Goal: Task Accomplishment & Management: Manage account settings

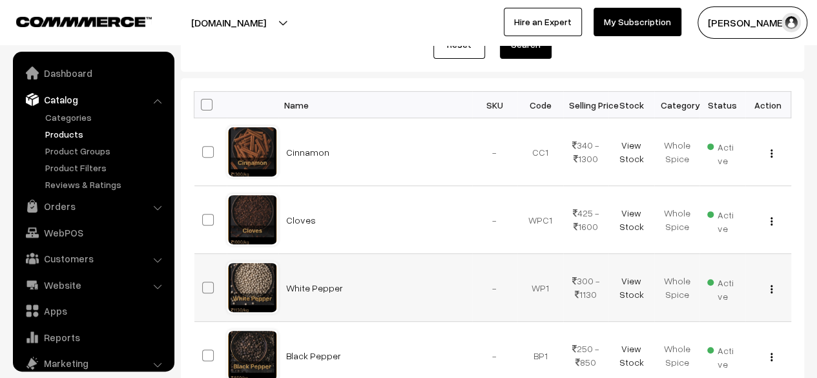
scroll to position [194, 0]
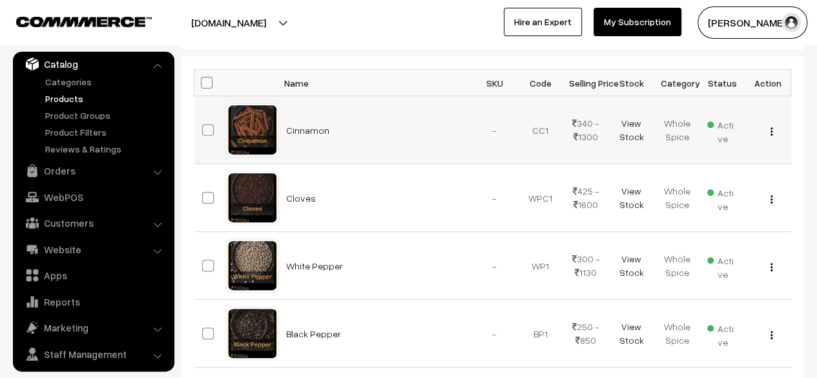
click at [770, 128] on img "button" at bounding box center [771, 131] width 2 height 8
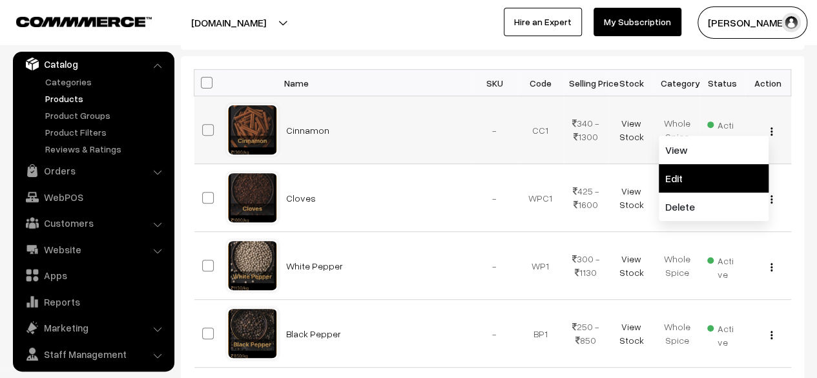
click at [713, 174] on link "Edit" at bounding box center [714, 178] width 110 height 28
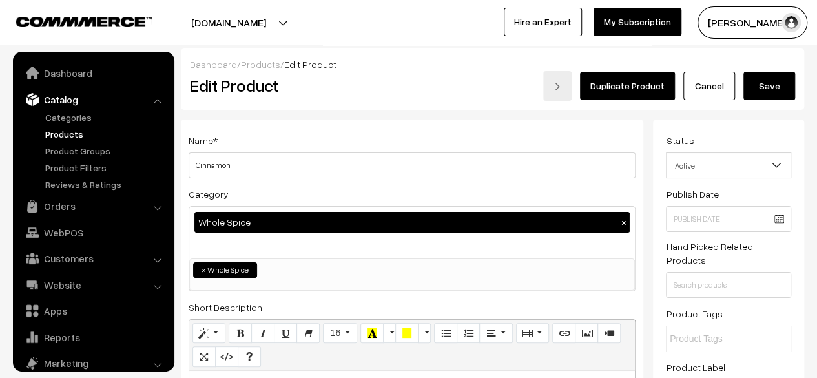
scroll to position [36, 0]
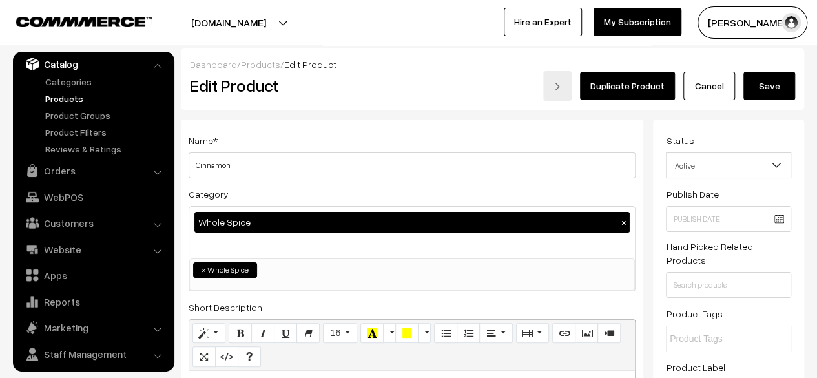
click at [652, 95] on link "Duplicate Product" at bounding box center [627, 86] width 95 height 28
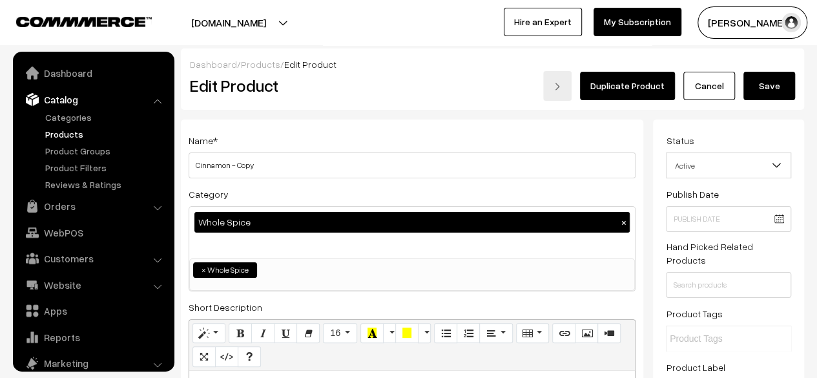
scroll to position [36, 0]
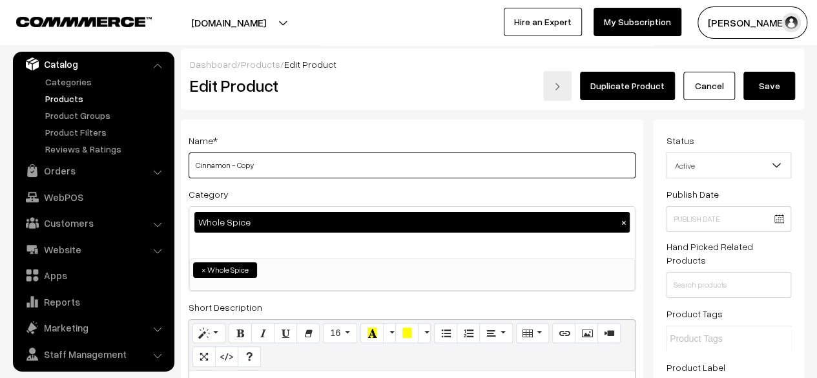
click at [343, 160] on input "Cinnamon - Copy" at bounding box center [412, 165] width 447 height 26
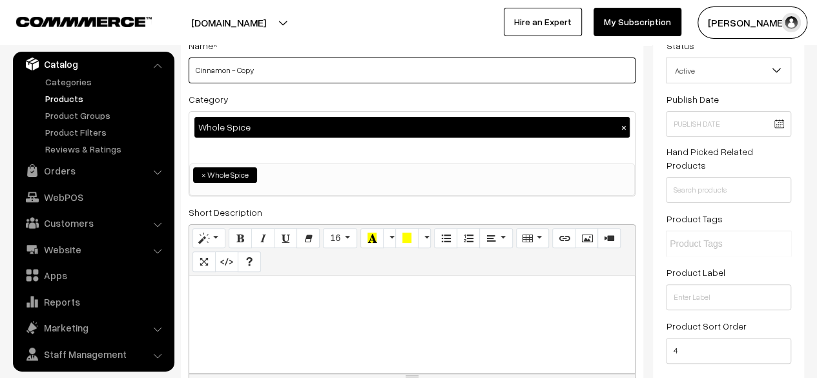
scroll to position [129, 0]
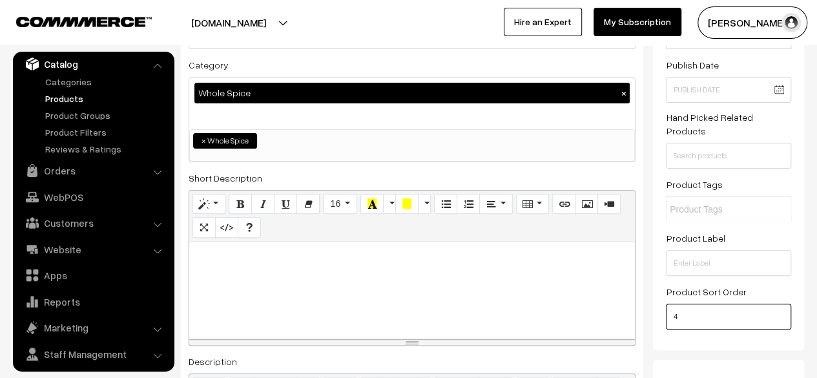
click at [686, 303] on input "4" at bounding box center [728, 316] width 125 height 26
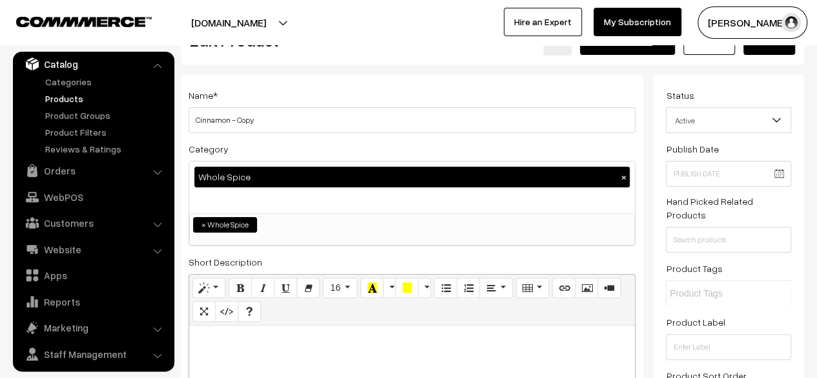
scroll to position [0, 0]
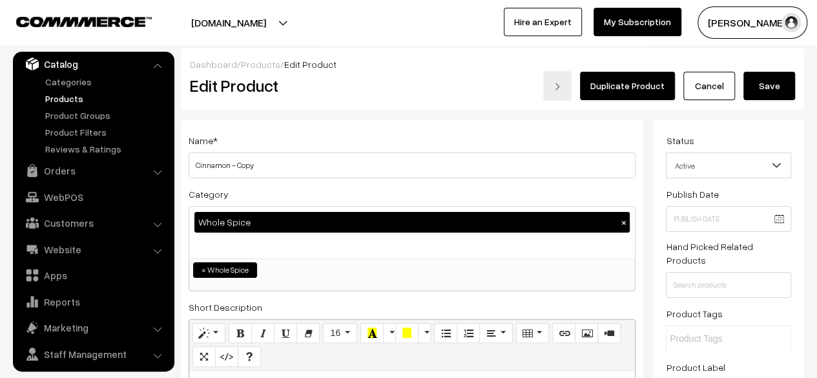
type input "5"
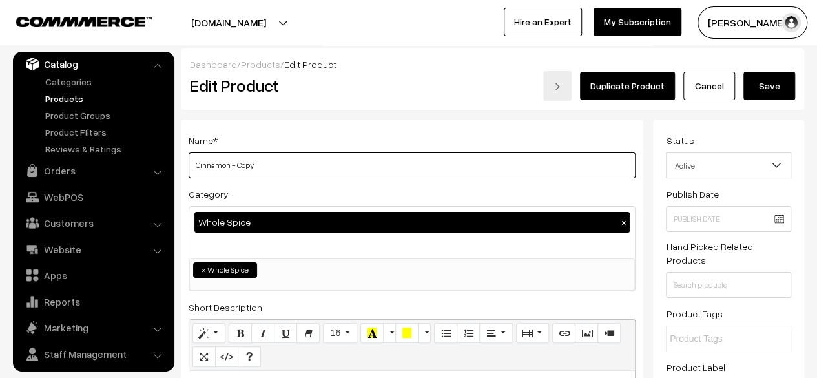
click at [285, 166] on input "Cinnamon - Copy" at bounding box center [412, 165] width 447 height 26
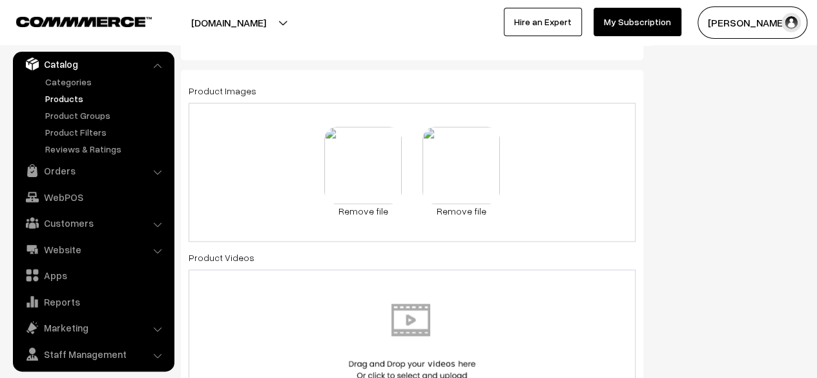
scroll to position [710, 0]
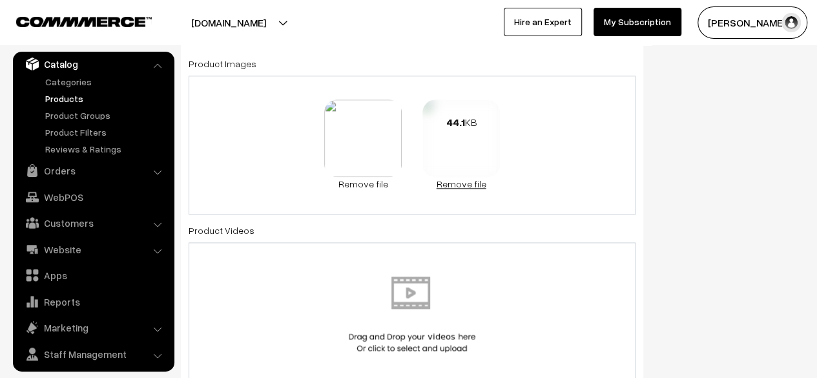
type input "Green Cardamom"
click at [462, 180] on link "Remove file" at bounding box center [460, 184] width 77 height 14
click at [409, 185] on link "Remove file" at bounding box center [411, 184] width 77 height 14
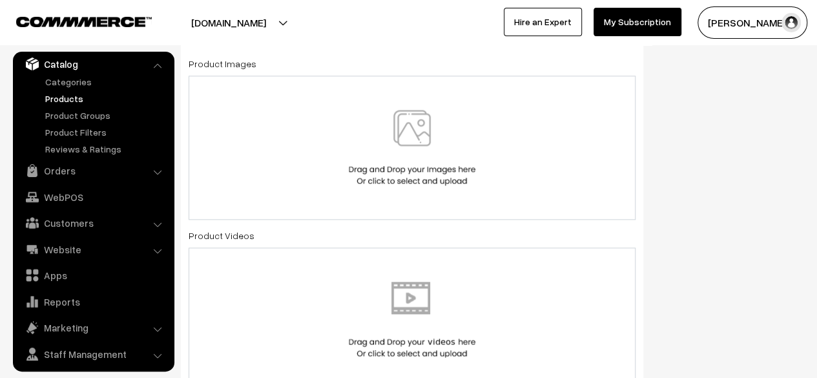
click at [418, 145] on img at bounding box center [411, 148] width 133 height 76
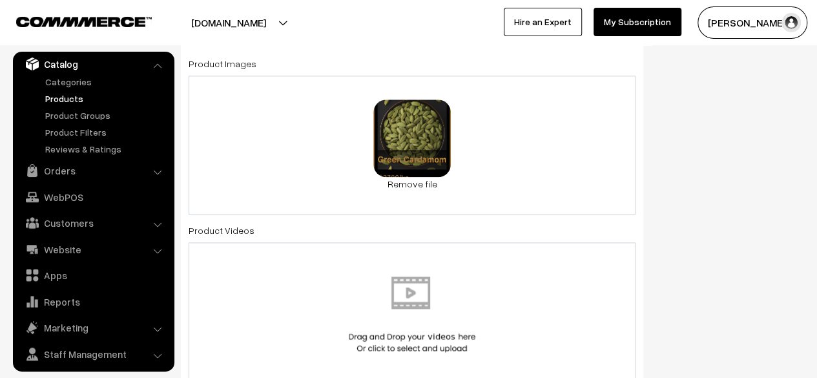
click at [536, 150] on div "0.4 MB BL-removebg-preview (2).png Check Error Remove file" at bounding box center [412, 145] width 447 height 139
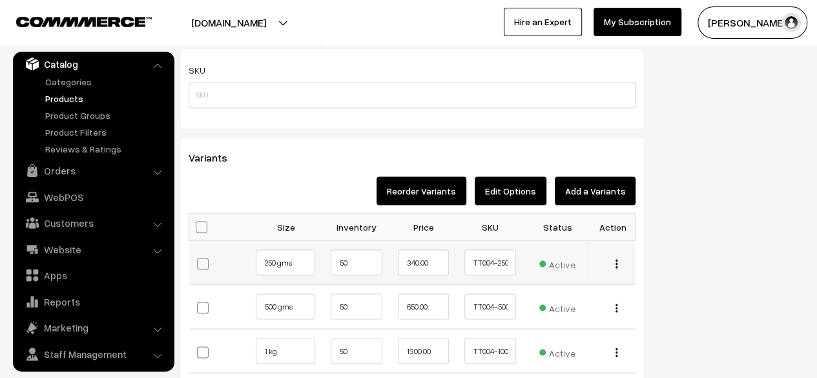
scroll to position [1098, 0]
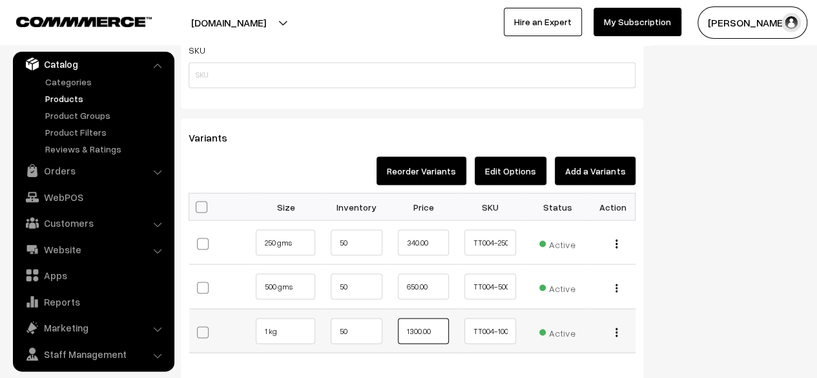
drag, startPoint x: 421, startPoint y: 327, endPoint x: 404, endPoint y: 327, distance: 16.8
click at [404, 327] on input "1300.00" at bounding box center [424, 331] width 52 height 26
type input "3700.00"
drag, startPoint x: 417, startPoint y: 285, endPoint x: 405, endPoint y: 284, distance: 11.6
click at [405, 284] on input "650.00" at bounding box center [424, 286] width 52 height 26
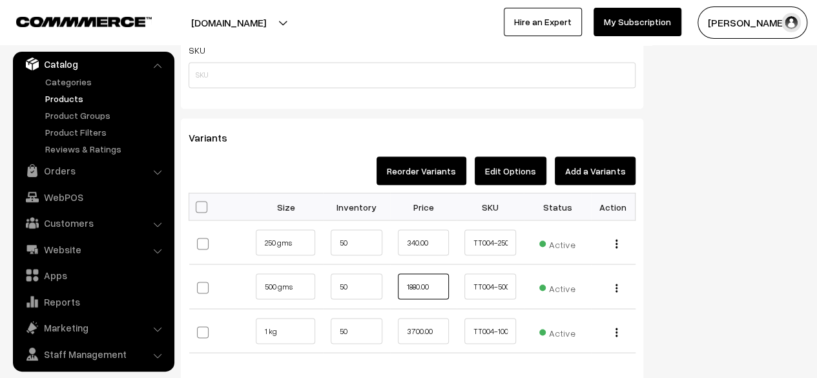
type input "1880.00"
drag, startPoint x: 413, startPoint y: 241, endPoint x: 402, endPoint y: 240, distance: 11.7
click at [402, 240] on input "340.00" at bounding box center [424, 242] width 52 height 26
type input "970.00"
click at [493, 242] on input "TT004-250" at bounding box center [490, 242] width 52 height 26
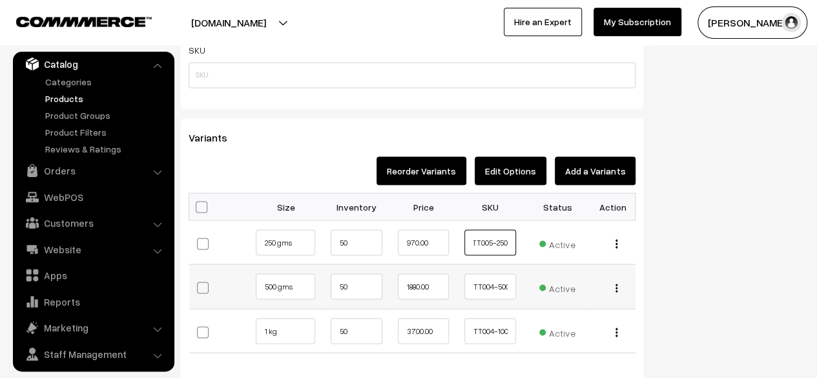
type input "TT005-250"
click at [492, 289] on input "TT004-500" at bounding box center [490, 286] width 52 height 26
type input "TT005-500"
click at [493, 330] on input "TT004-1000" at bounding box center [490, 331] width 52 height 26
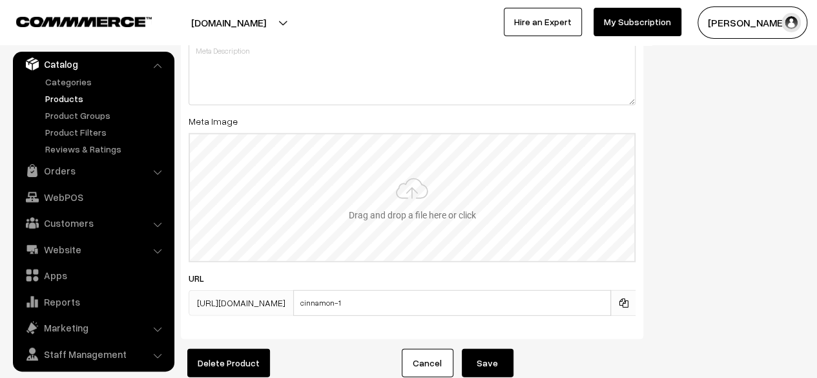
scroll to position [1808, 0]
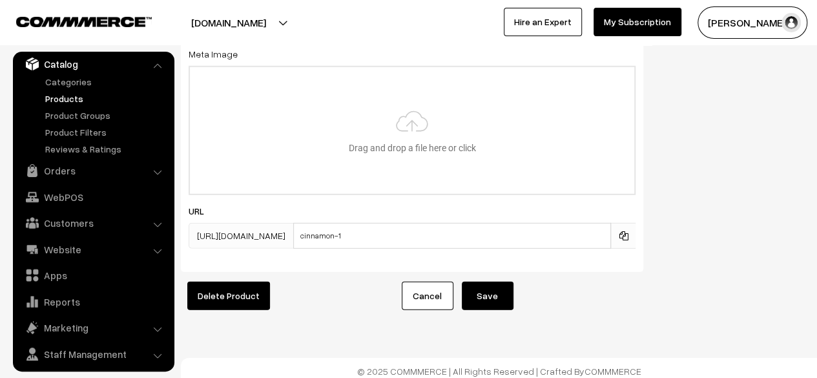
type input "TT005-1000"
drag, startPoint x: 449, startPoint y: 232, endPoint x: 387, endPoint y: 233, distance: 61.3
click at [387, 233] on input "cinnamon-1" at bounding box center [452, 236] width 318 height 26
type input "G"
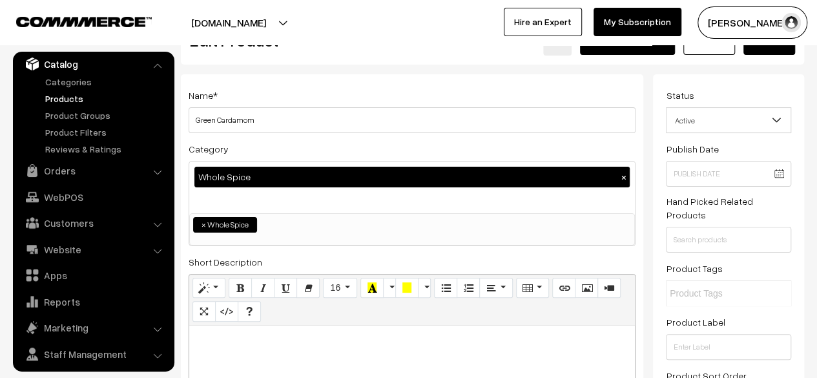
scroll to position [0, 0]
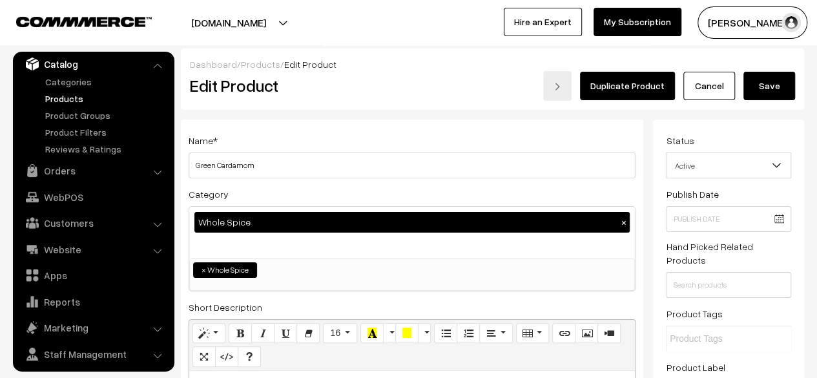
type input "green-cardamom"
drag, startPoint x: 771, startPoint y: 86, endPoint x: 402, endPoint y: 200, distance: 386.4
click at [770, 86] on button "Save" at bounding box center [769, 86] width 52 height 28
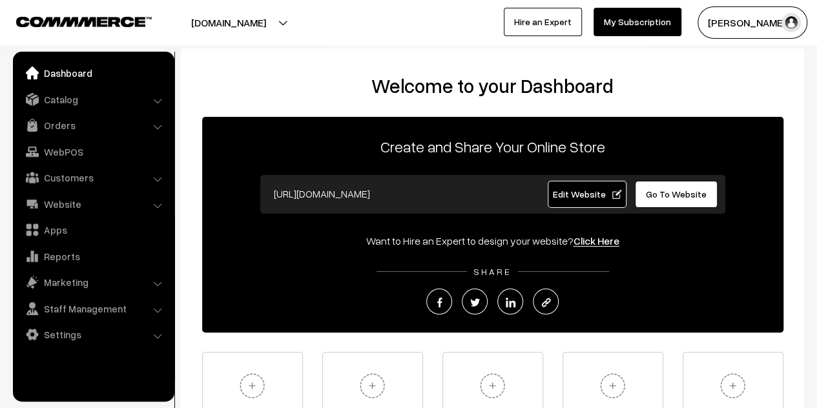
drag, startPoint x: 0, startPoint y: 0, endPoint x: 679, endPoint y: 200, distance: 707.9
click at [679, 200] on link "Go To Website" at bounding box center [676, 194] width 83 height 27
click at [70, 201] on link "Website" at bounding box center [93, 203] width 154 height 23
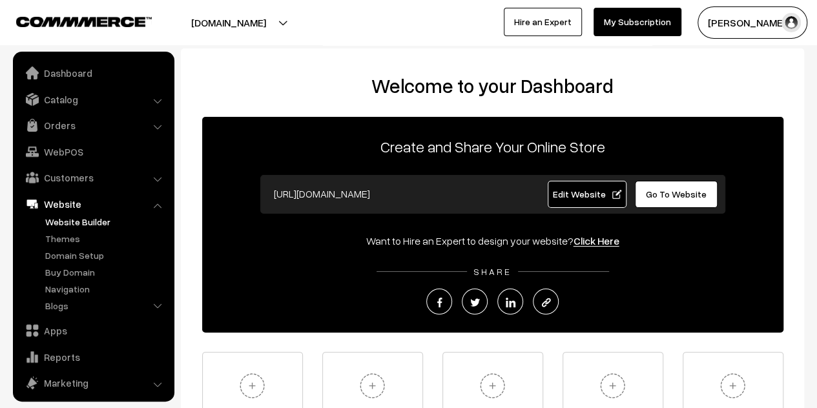
click at [77, 223] on link "Website Builder" at bounding box center [106, 222] width 128 height 14
